Goal: Task Accomplishment & Management: Complete application form

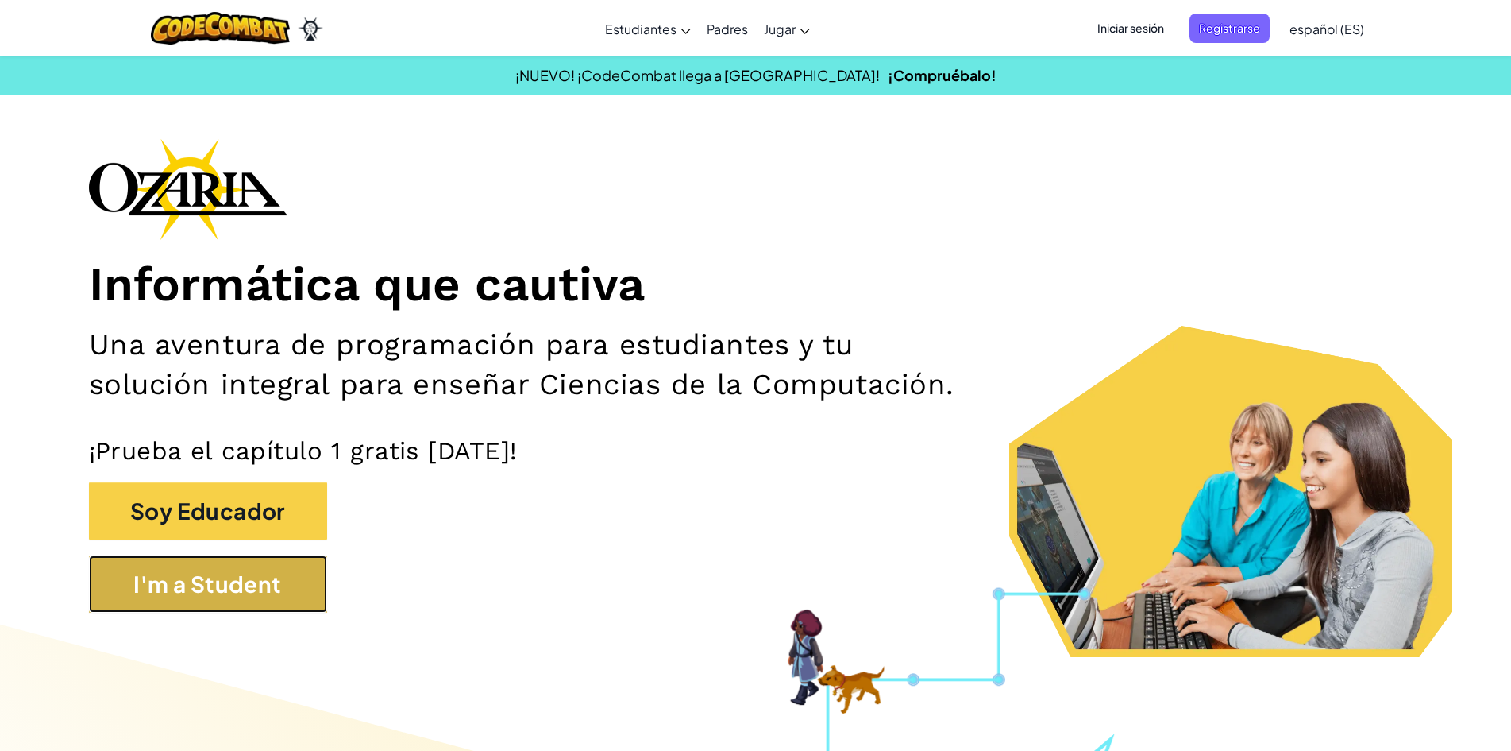
click at [301, 572] on button "I'm a Student" at bounding box center [208, 583] width 238 height 57
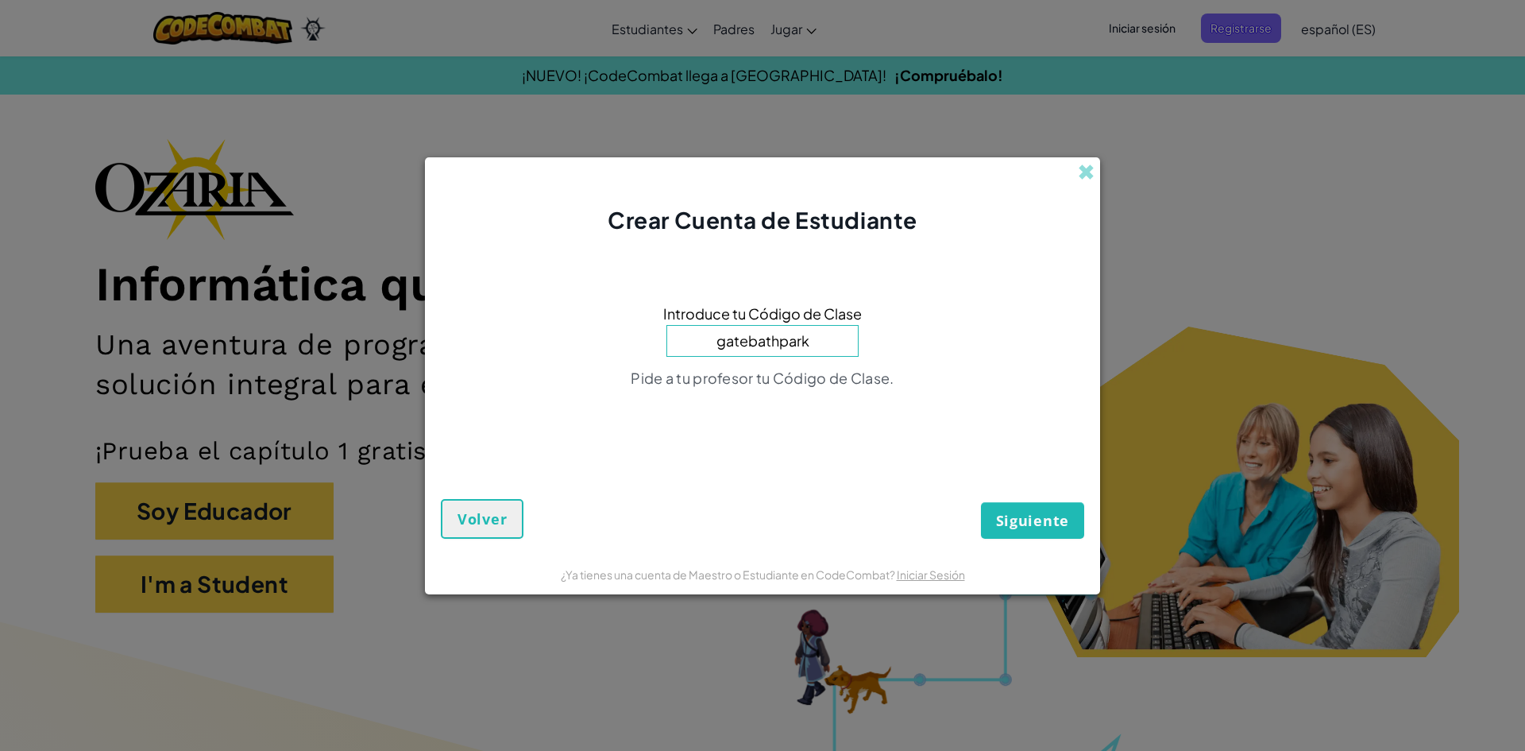
type input "gatebathpark"
click at [981, 502] on button "Siguiente" at bounding box center [1032, 520] width 103 height 37
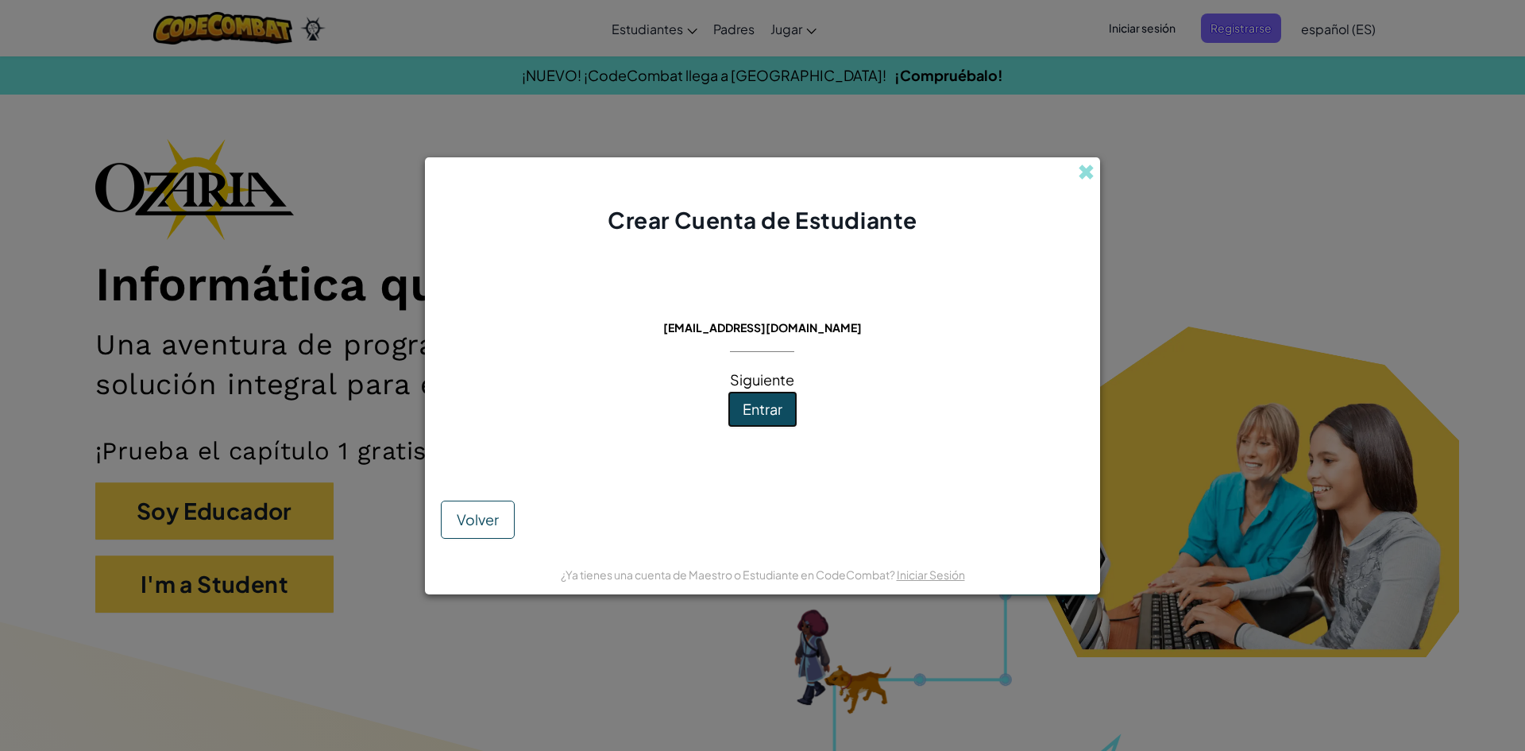
click at [791, 406] on button "Entrar" at bounding box center [763, 409] width 70 height 37
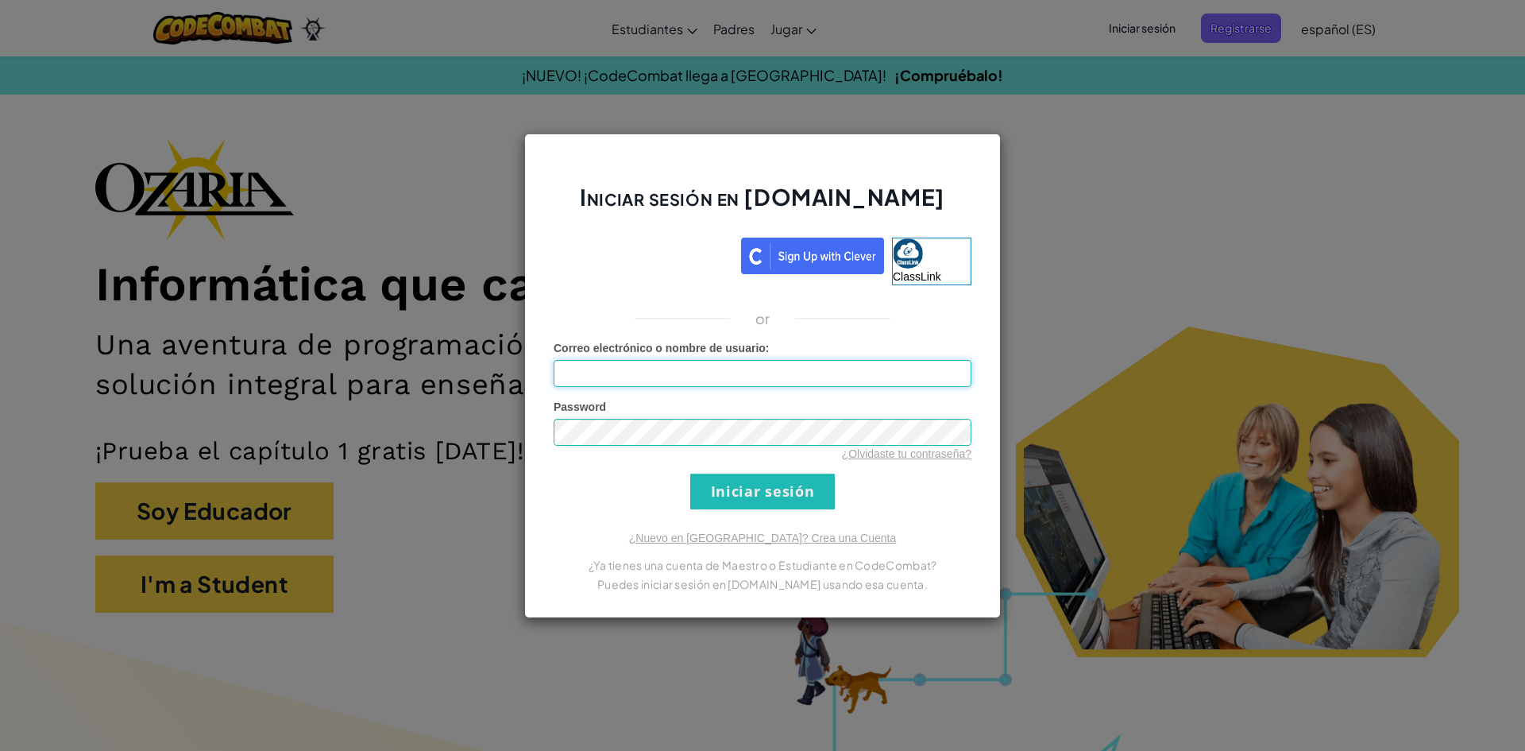
click at [686, 377] on input "Correo electrónico o nombre de usuario :" at bounding box center [763, 373] width 418 height 27
paste input "ThingFastTableFace"
type input "ThingFastTableFace"
click at [792, 484] on input "Iniciar sesión" at bounding box center [762, 491] width 145 height 36
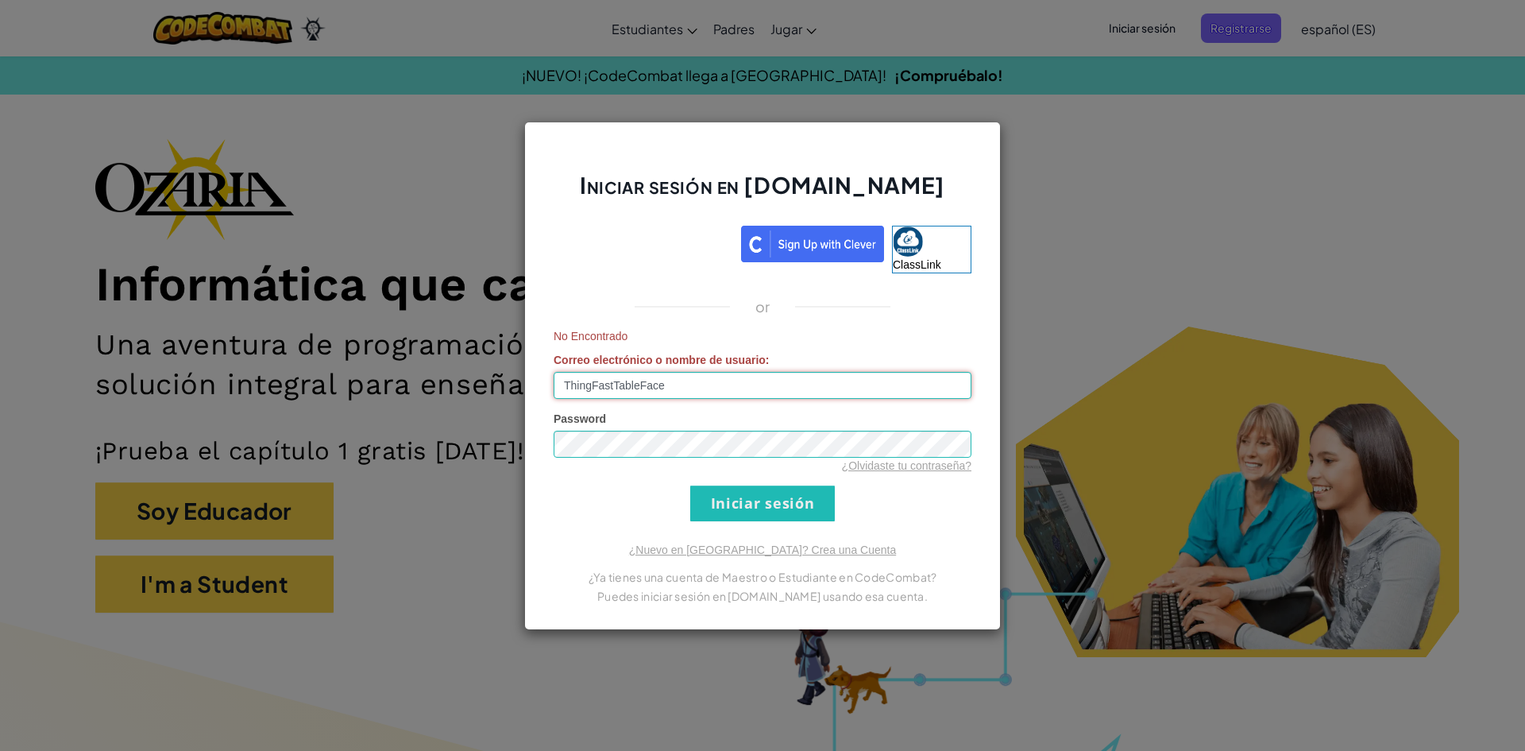
drag, startPoint x: 756, startPoint y: 388, endPoint x: 389, endPoint y: 396, distance: 367.0
click at [389, 396] on div "Iniciar sesión en [DOMAIN_NAME] ClassLink or No Encontrado Correo electrónico o…" at bounding box center [762, 375] width 1525 height 751
type input "[EMAIL_ADDRESS][DOMAIN_NAME]"
click at [689, 501] on form "No Encontrado Correo electrónico o nombre de usuario : [EMAIL_ADDRESS][DOMAIN_N…" at bounding box center [763, 424] width 418 height 193
click at [710, 503] on input "Iniciar sesión" at bounding box center [762, 503] width 145 height 36
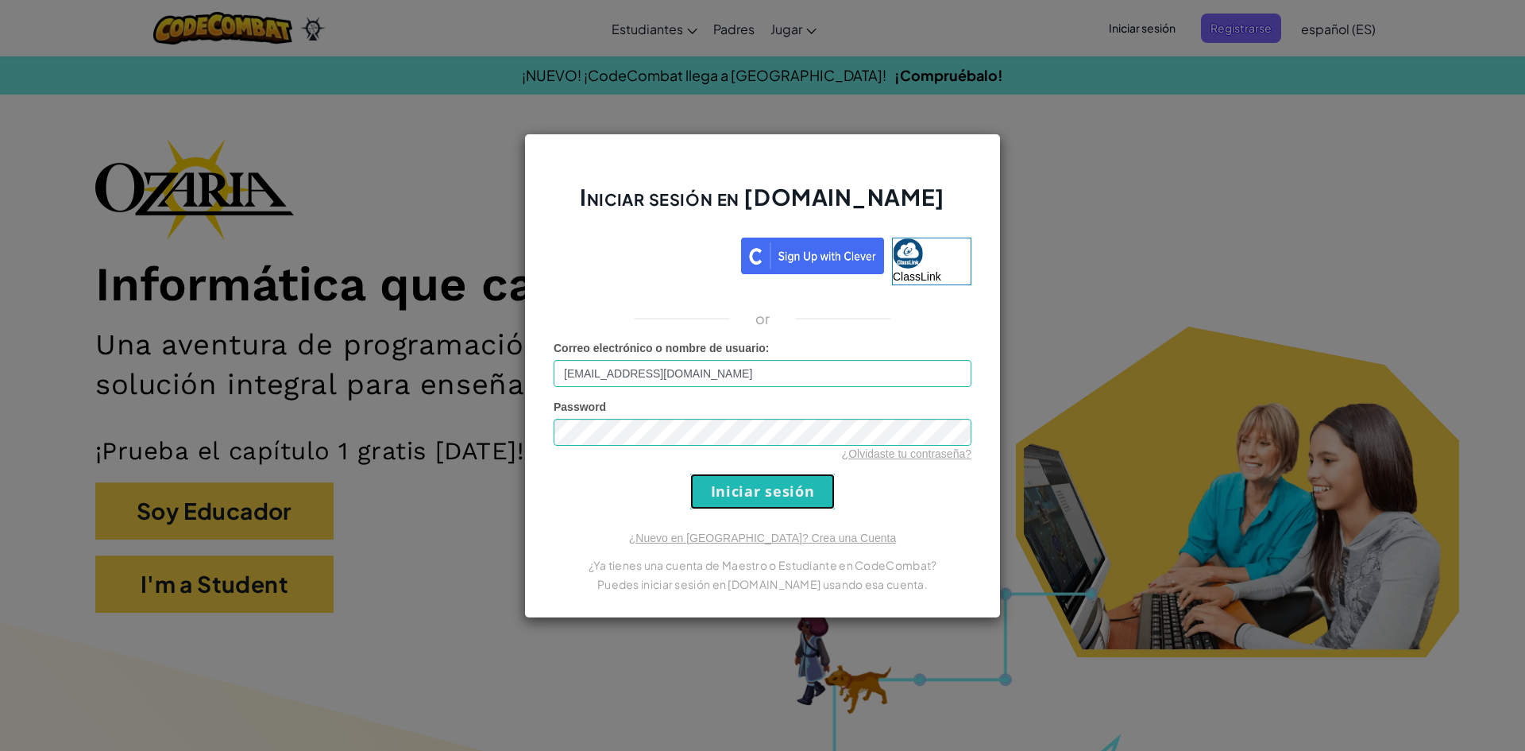
click at [735, 497] on input "Iniciar sesión" at bounding box center [762, 491] width 145 height 36
